Goal: Task Accomplishment & Management: Use online tool/utility

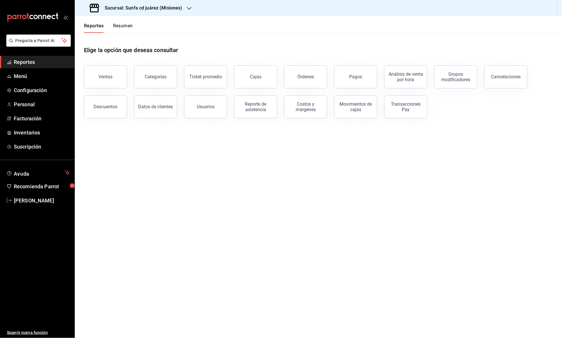
click at [184, 6] on div "Sucursal: Sunfa cd juárez (Misiones)" at bounding box center [136, 8] width 115 height 16
click at [233, 33] on div at bounding box center [281, 169] width 562 height 338
click at [38, 197] on span "Rodrigo Guzman" at bounding box center [42, 201] width 56 height 8
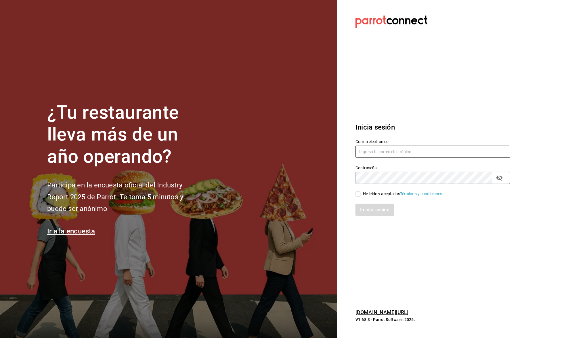
click at [399, 148] on input "text" at bounding box center [433, 152] width 155 height 12
type input "Gerencia@senson.com.mx"
click at [392, 195] on div "He leído y acepto los Términos y condiciones." at bounding box center [403, 194] width 81 height 6
click at [361, 195] on input "He leído y acepto los Términos y condiciones." at bounding box center [358, 193] width 5 height 5
checkbox input "true"
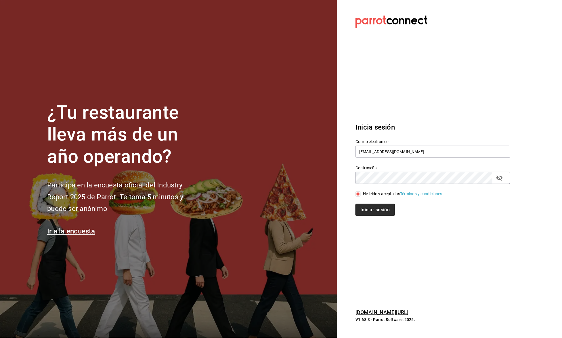
click at [384, 207] on button "Iniciar sesión" at bounding box center [375, 210] width 39 height 12
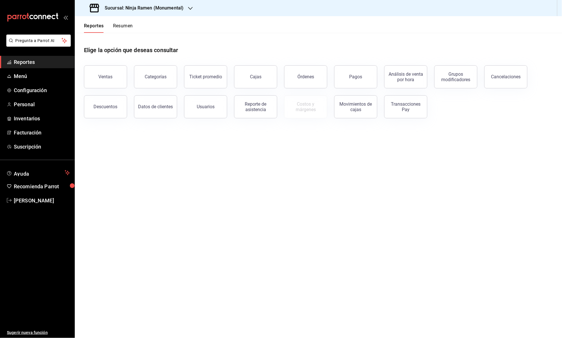
click at [440, 0] on div "Sucursal: Ninja Ramen (Monumental)" at bounding box center [318, 8] width 487 height 16
click at [188, 12] on div "Sucursal: Ninja Ramen (Monumental)" at bounding box center [137, 8] width 116 height 16
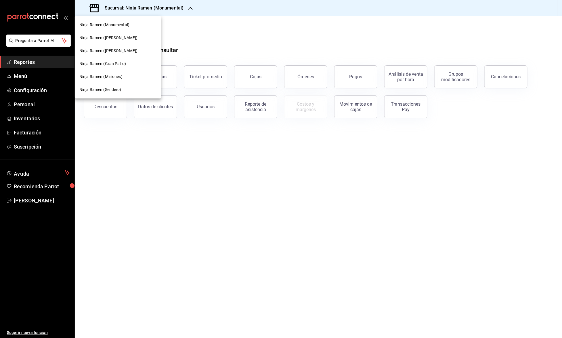
click at [170, 166] on div at bounding box center [281, 169] width 562 height 338
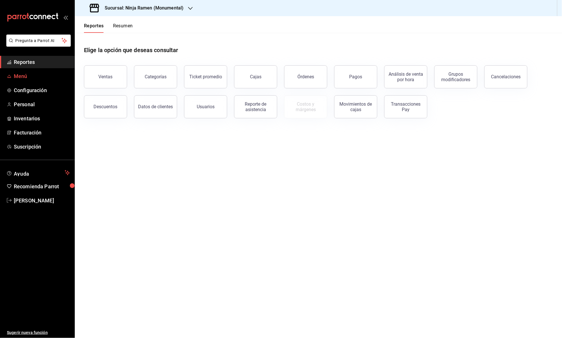
click at [46, 70] on link "Menú" at bounding box center [37, 76] width 75 height 12
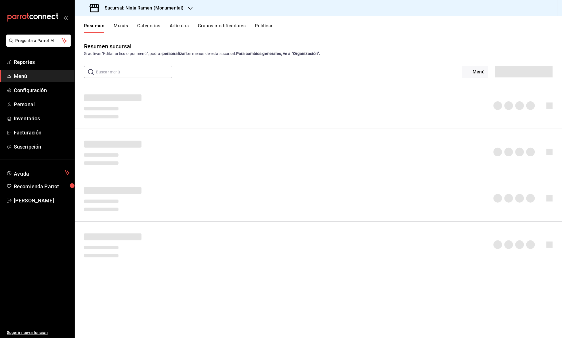
click at [41, 75] on span "Menú" at bounding box center [42, 76] width 56 height 8
click at [183, 26] on button "Artículos" at bounding box center [179, 28] width 19 height 10
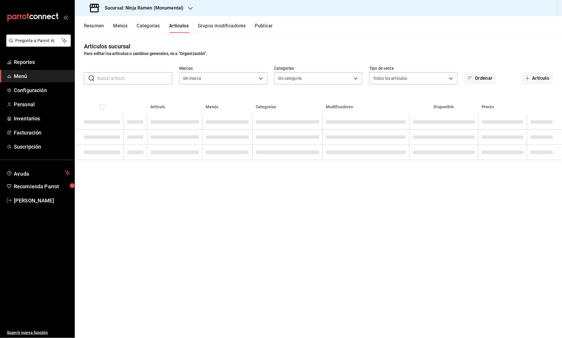
click at [148, 77] on input "text" at bounding box center [134, 79] width 75 height 12
type input "941a7ee8-c1b6-44d2-a910-c29d9c83c70c"
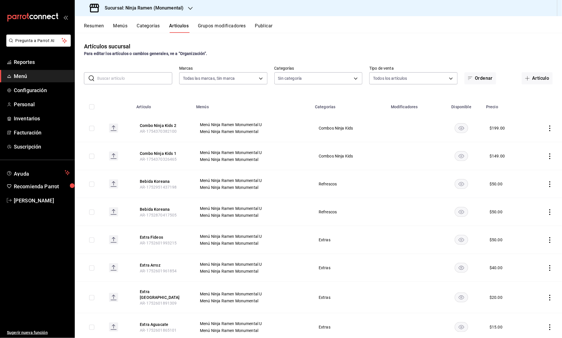
type input "d11c7596-842f-4bf2-b38a-6a7025a79a59,36dc590a-87e6-46de-85a6-f6ec2e0dcf52,a5095…"
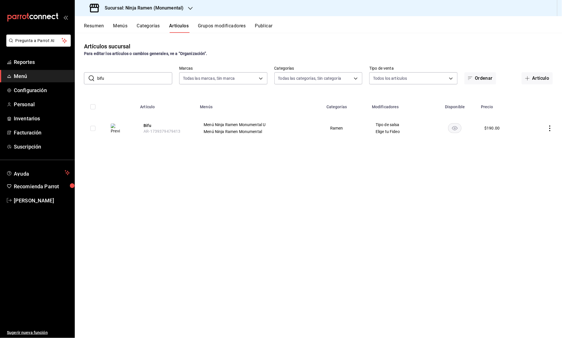
drag, startPoint x: 114, startPoint y: 75, endPoint x: 90, endPoint y: 75, distance: 24.2
click at [90, 75] on div "​ bifu ​" at bounding box center [128, 78] width 88 height 12
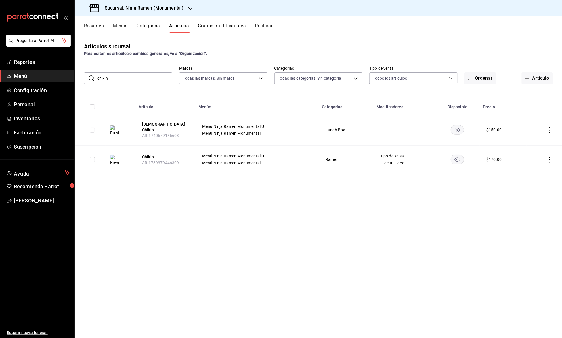
click at [150, 77] on input "chikin" at bounding box center [134, 79] width 75 height 12
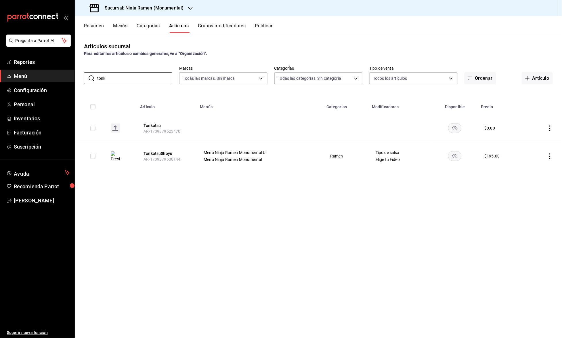
drag, startPoint x: 127, startPoint y: 80, endPoint x: 49, endPoint y: 80, distance: 77.7
click at [49, 80] on div "Pregunta a Parrot AI Reportes Menú Configuración Personal Inventarios Facturaci…" at bounding box center [281, 169] width 562 height 338
type input "t"
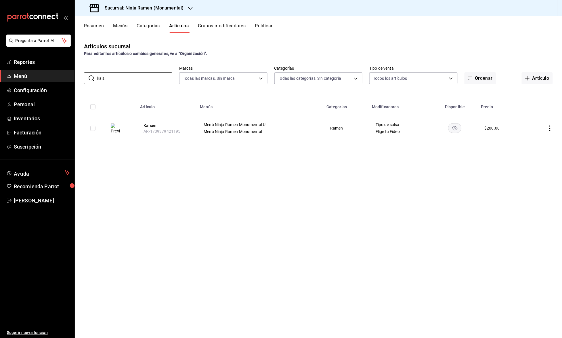
drag, startPoint x: 125, startPoint y: 78, endPoint x: 81, endPoint y: 79, distance: 43.5
click at [81, 79] on div "​ kais ​ Marcas Todas las marcas, Sin marca 941a7ee8-c1b6-44d2-a910-c29d9c83c70…" at bounding box center [318, 75] width 487 height 18
drag, startPoint x: 135, startPoint y: 81, endPoint x: 89, endPoint y: 81, distance: 46.0
click at [89, 81] on div "​ [PERSON_NAME] ​" at bounding box center [128, 78] width 88 height 12
drag, startPoint x: 110, startPoint y: 79, endPoint x: 94, endPoint y: 79, distance: 17.0
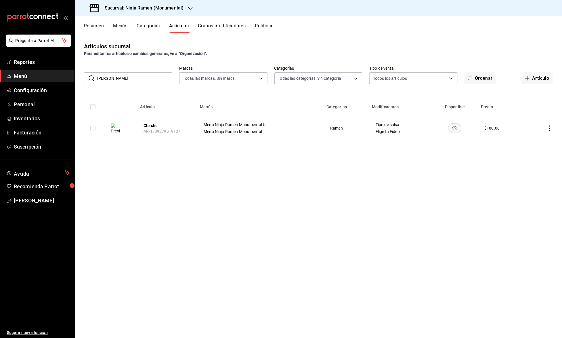
click at [94, 79] on div "​ [PERSON_NAME] ​" at bounding box center [128, 78] width 88 height 12
drag, startPoint x: 140, startPoint y: 79, endPoint x: 65, endPoint y: 85, distance: 74.7
click at [65, 85] on div "Pregunta a Parrot AI Reportes Menú Configuración Personal Inventarios Facturaci…" at bounding box center [281, 169] width 562 height 338
type input "s"
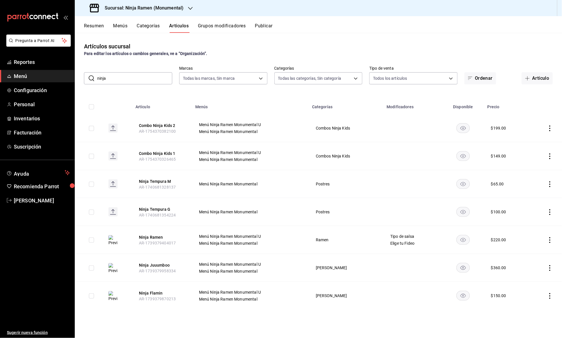
drag, startPoint x: 147, startPoint y: 75, endPoint x: 85, endPoint y: 75, distance: 61.6
click at [85, 75] on div "​ ninja ​" at bounding box center [128, 78] width 88 height 12
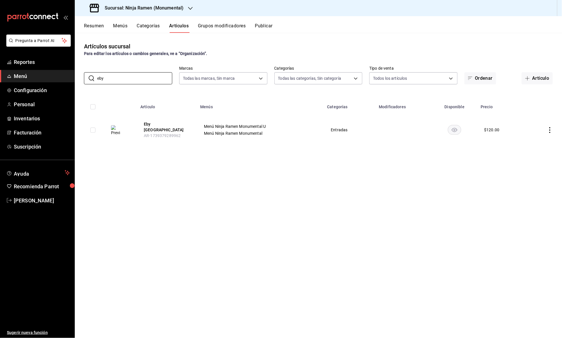
drag, startPoint x: 127, startPoint y: 78, endPoint x: 73, endPoint y: 78, distance: 53.8
click at [73, 78] on div "Pregunta a Parrot AI Reportes Menú Configuración Personal Inventarios Facturaci…" at bounding box center [281, 169] width 562 height 338
drag, startPoint x: 135, startPoint y: 77, endPoint x: 79, endPoint y: 73, distance: 55.3
click at [79, 74] on div "​ gy ​ Marcas Todas las marcas, Sin marca 941a7ee8-c1b6-44d2-a910-c29d9c83c70c …" at bounding box center [318, 75] width 487 height 18
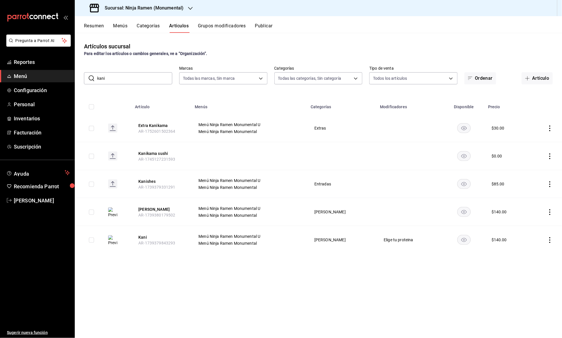
drag, startPoint x: 124, startPoint y: 77, endPoint x: 100, endPoint y: 78, distance: 24.2
click at [100, 78] on input "kani" at bounding box center [134, 79] width 75 height 12
click at [114, 76] on input "kani" at bounding box center [134, 79] width 75 height 12
type input "eda"
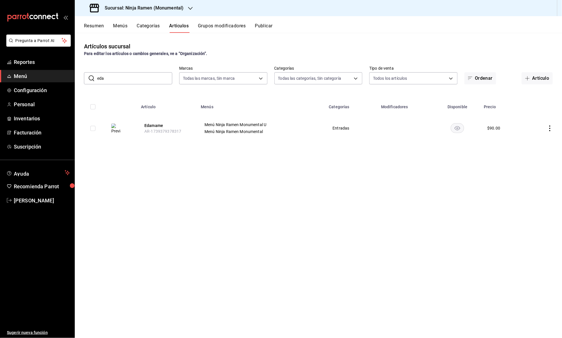
click at [129, 82] on input "eda" at bounding box center [134, 79] width 75 height 12
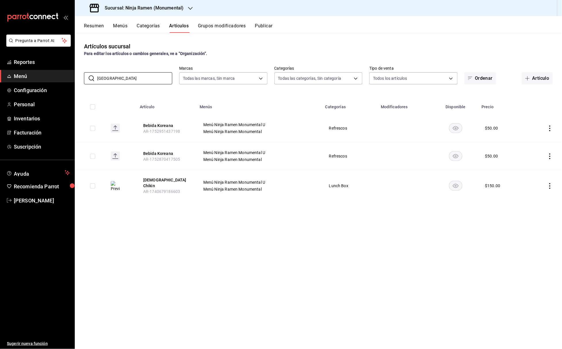
drag, startPoint x: 134, startPoint y: 75, endPoint x: 64, endPoint y: 71, distance: 70.0
click at [64, 71] on div "Pregunta a Parrot AI Reportes Menú Configuración Personal Inventarios Facturaci…" at bounding box center [281, 174] width 562 height 349
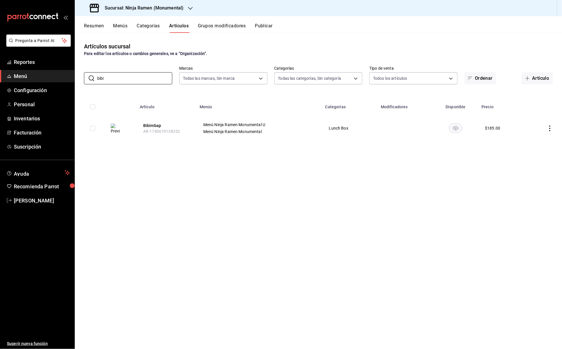
drag, startPoint x: 125, startPoint y: 74, endPoint x: 43, endPoint y: 70, distance: 82.1
click at [43, 70] on div "Pregunta a Parrot AI Reportes Menú Configuración Personal Inventarios Facturaci…" at bounding box center [281, 174] width 562 height 349
click at [110, 76] on input "bibi" at bounding box center [134, 79] width 75 height 12
drag, startPoint x: 156, startPoint y: 80, endPoint x: 73, endPoint y: 80, distance: 83.1
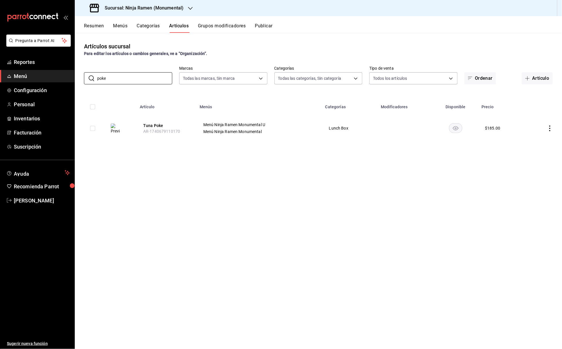
click at [73, 80] on div "Pregunta a Parrot AI Reportes Menú Configuración Personal Inventarios Facturaci…" at bounding box center [281, 174] width 562 height 349
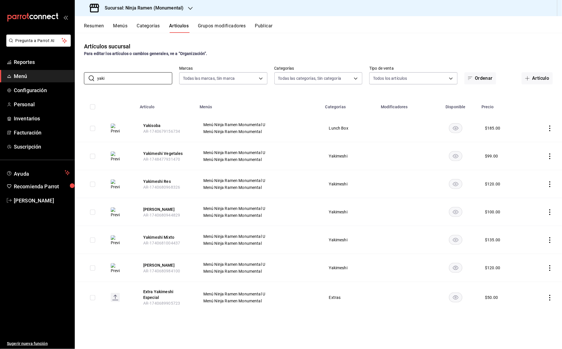
drag, startPoint x: 125, startPoint y: 75, endPoint x: 29, endPoint y: 76, distance: 96.1
click at [29, 76] on div "Pregunta a Parrot AI Reportes Menú Configuración Personal Inventarios Facturaci…" at bounding box center [281, 174] width 562 height 349
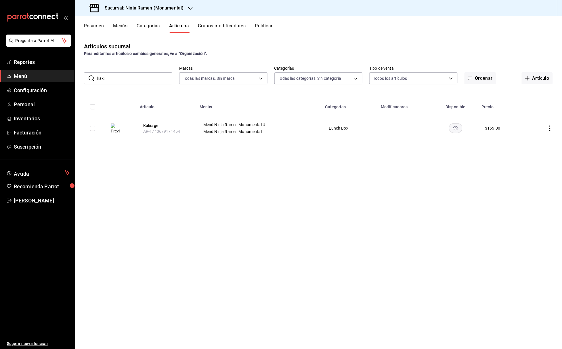
click at [139, 75] on input "kaki" at bounding box center [134, 79] width 75 height 12
type input "tempura"
